Goal: Complete application form

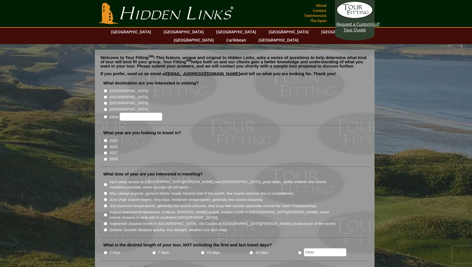
click at [104, 95] on input "[GEOGRAPHIC_DATA]" at bounding box center [106, 97] width 4 height 4
radio input "true"
click at [106, 145] on input "2026" at bounding box center [106, 147] width 4 height 4
radio input "true"
click at [106, 213] on input "August (warmest temperatures continue, [PERSON_NAME] purple, busiest month in […" at bounding box center [106, 215] width 4 height 4
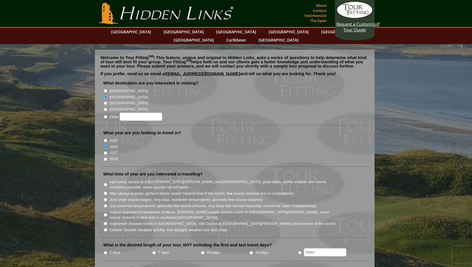
radio input "true"
click at [106, 251] on input "5 days" at bounding box center [106, 253] width 4 height 4
radio input "true"
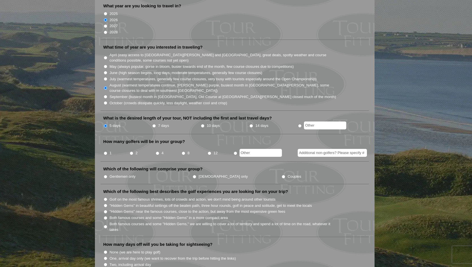
scroll to position [140, 0]
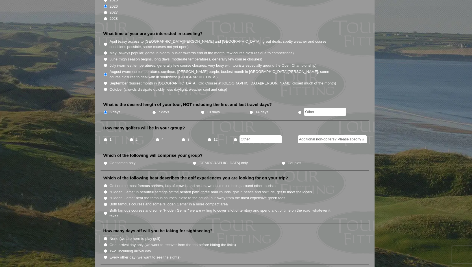
click at [157, 138] on input "4" at bounding box center [158, 140] width 4 height 4
radio input "true"
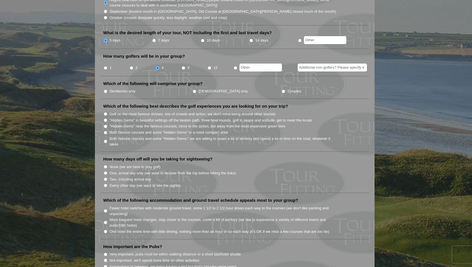
scroll to position [214, 0]
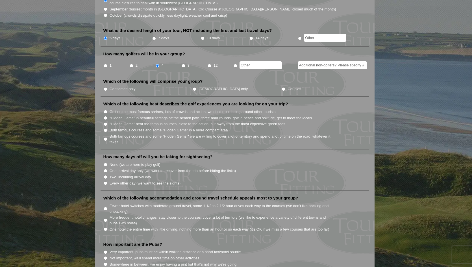
click at [104, 87] on input "Gentlemen only" at bounding box center [106, 89] width 4 height 4
radio input "true"
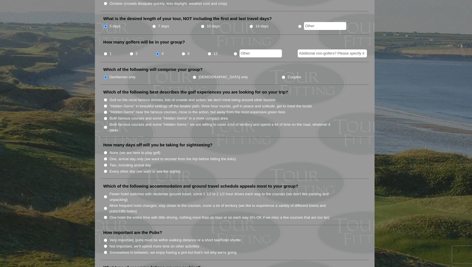
scroll to position [231, 0]
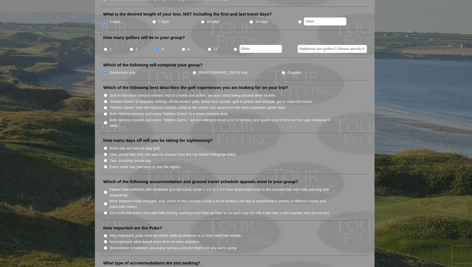
click at [106, 112] on input "Both famous courses and some "Hidden Gems" in a more compact area" at bounding box center [106, 114] width 4 height 4
radio input "true"
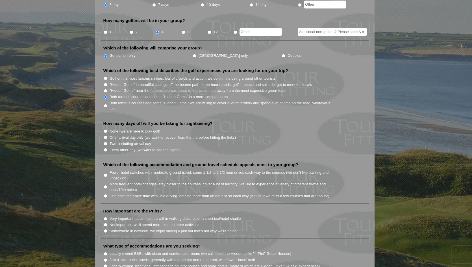
scroll to position [252, 0]
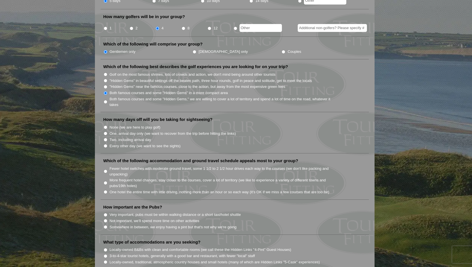
click at [106, 125] on input "None (we are here to play golf)" at bounding box center [106, 127] width 4 height 4
radio input "true"
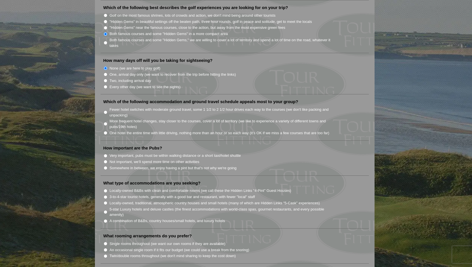
scroll to position [338, 0]
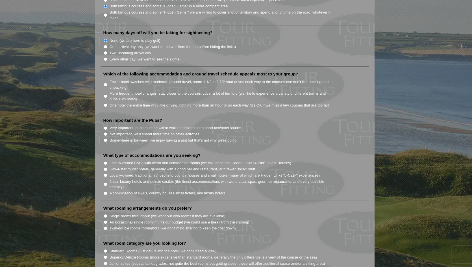
click at [106, 103] on input "One hotel the entire time with little driving, nothing more than an hour or so …" at bounding box center [106, 105] width 4 height 4
radio input "true"
click at [106, 126] on input "Very important, pubs must be within walking distance or a short taxi/hotel shut…" at bounding box center [106, 128] width 4 height 4
radio input "true"
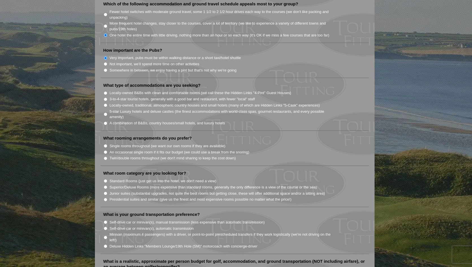
scroll to position [409, 0]
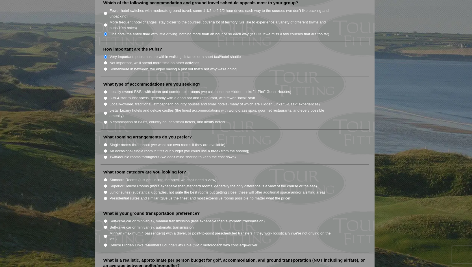
click at [106, 90] on input "Locally-owned B&Bs with clean and comfortable rooms (we call these the Hidden L…" at bounding box center [106, 92] width 4 height 4
radio input "true"
click at [106, 102] on input "Locally-owned, traditional, atmospheric country houses and small hotels (many o…" at bounding box center [106, 104] width 4 height 4
radio input "true"
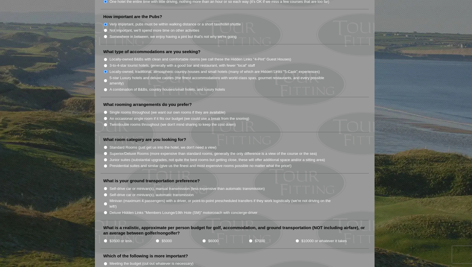
scroll to position [443, 0]
click at [106, 122] on input "Twin/double rooms throughout (we don't mind sharing to keep the cost down)" at bounding box center [106, 124] width 4 height 4
radio input "true"
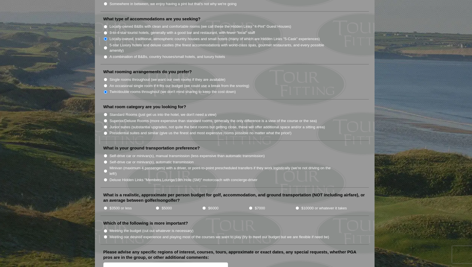
scroll to position [476, 0]
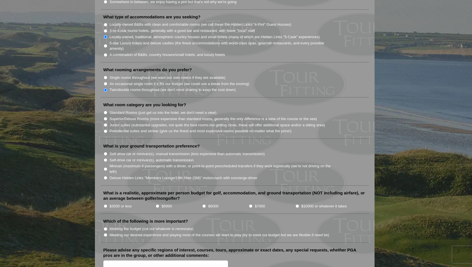
click at [106, 117] on input "Superior/Deluxe Rooms (more expensive than standard rooms, generally the only d…" at bounding box center [106, 119] width 4 height 4
radio input "true"
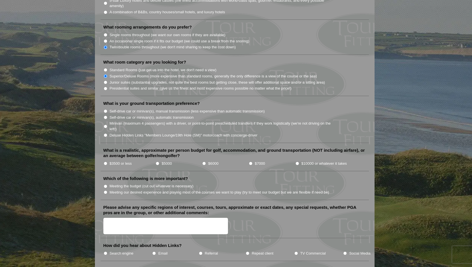
scroll to position [521, 0]
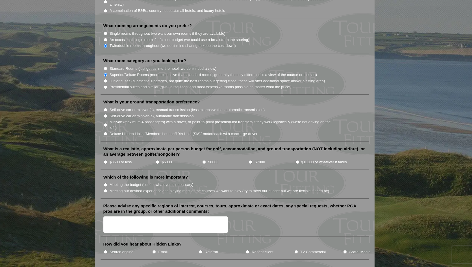
click at [106, 114] on input "Self-drive car or minivan(s), automatic transmission" at bounding box center [106, 116] width 4 height 4
radio input "true"
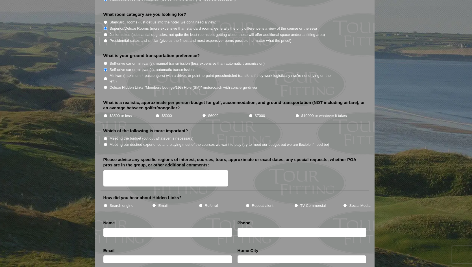
scroll to position [568, 0]
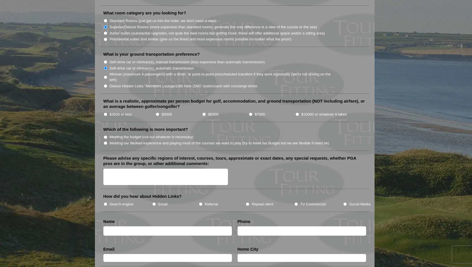
click at [104, 112] on input "$3500 or less" at bounding box center [106, 114] width 4 height 4
radio input "true"
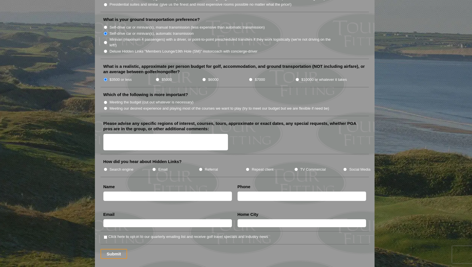
scroll to position [607, 0]
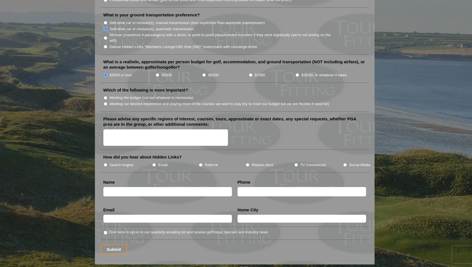
click at [105, 102] on input "Meeting our desired experience and playing most of the courses we want to play …" at bounding box center [106, 104] width 4 height 4
radio input "true"
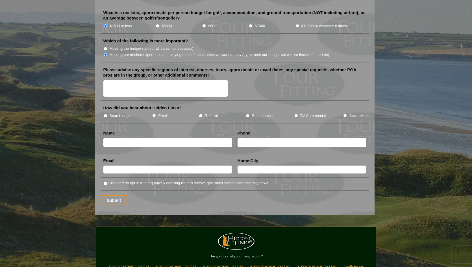
scroll to position [661, 0]
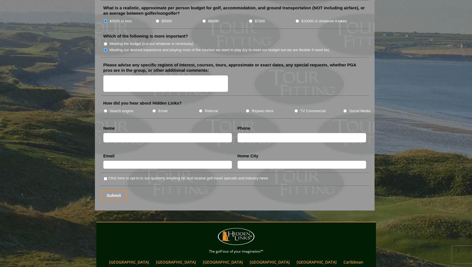
click at [104, 108] on li "Search engine" at bounding box center [127, 111] width 49 height 6
click at [105, 109] on input "Search engine" at bounding box center [106, 111] width 4 height 4
radio input "true"
click at [112, 193] on input "Submit" at bounding box center [113, 195] width 27 height 10
